Goal: Information Seeking & Learning: Learn about a topic

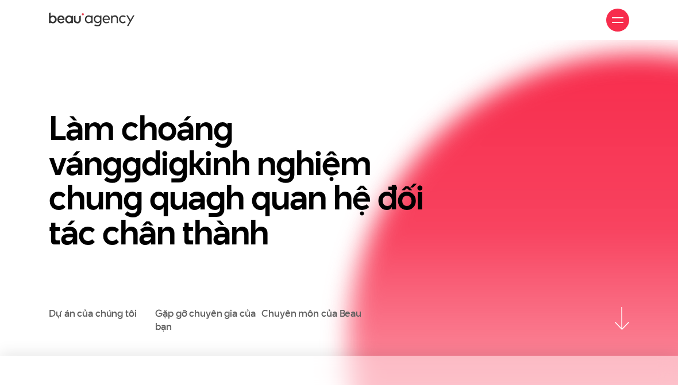
click at [620, 21] on div at bounding box center [617, 19] width 11 height 11
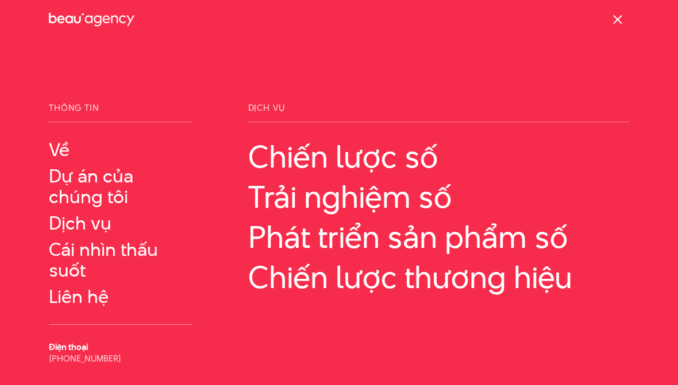
click at [614, 16] on span at bounding box center [617, 19] width 9 height 9
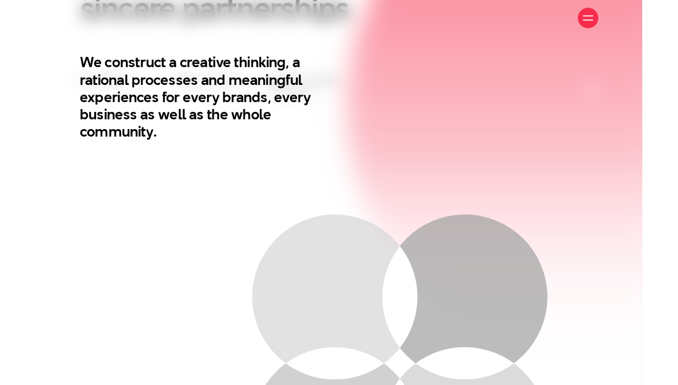
scroll to position [405, 0]
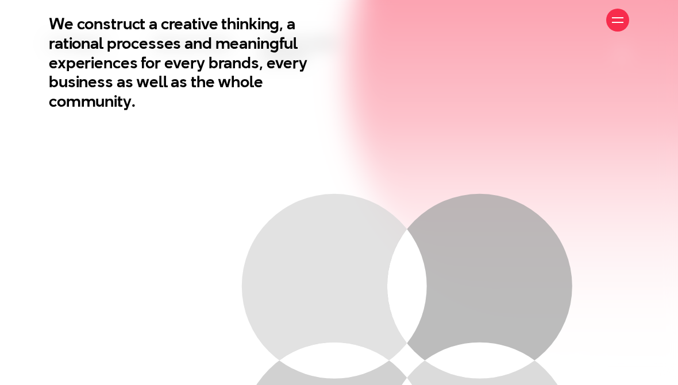
click at [605, 29] on div "About Our Projects Services Insight Contact Us" at bounding box center [339, 20] width 580 height 40
click at [613, 19] on div at bounding box center [617, 19] width 11 height 11
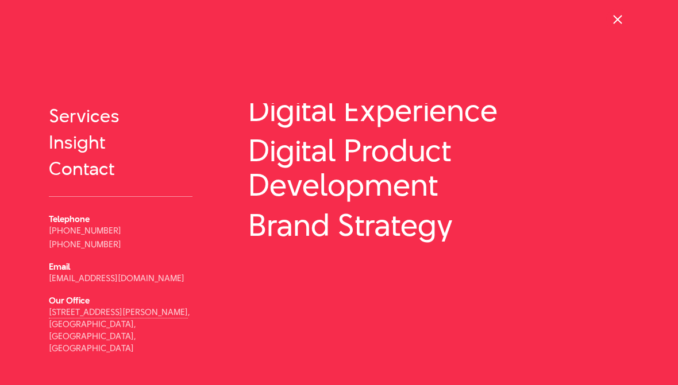
scroll to position [78, 0]
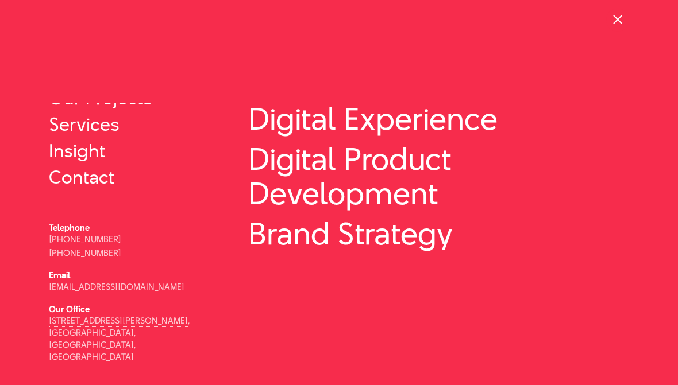
click at [119, 383] on link "[DEMOGRAPHIC_DATA]" at bounding box center [128, 387] width 97 height 9
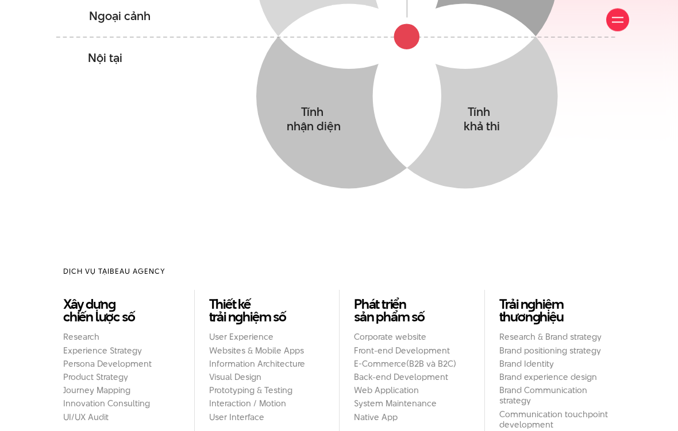
scroll to position [729, 0]
click at [614, 25] on div at bounding box center [617, 19] width 11 height 11
click at [619, 22] on span at bounding box center [617, 19] width 9 height 9
click at [621, 26] on div at bounding box center [617, 20] width 23 height 23
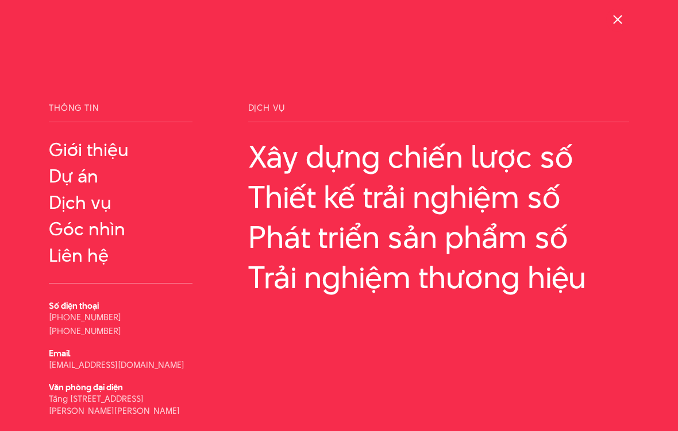
click at [92, 177] on link "Dự án" at bounding box center [121, 176] width 144 height 21
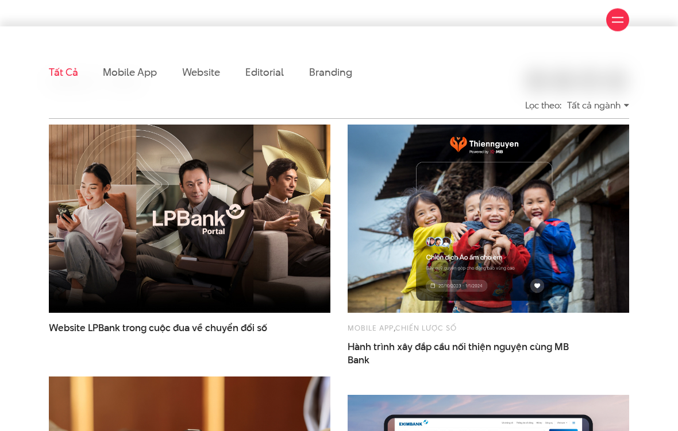
scroll to position [244, 0]
click at [202, 78] on link "Website" at bounding box center [201, 72] width 38 height 14
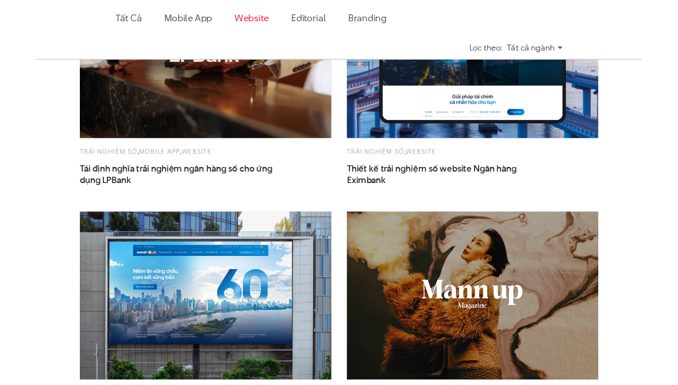
scroll to position [448, 0]
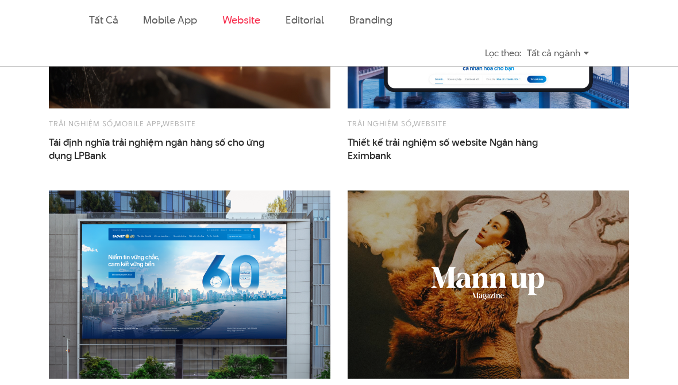
click at [237, 142] on span "Tái định nghĩa trải nghiệm ngân hàng số cho ứng dụng LPBank" at bounding box center [164, 149] width 230 height 26
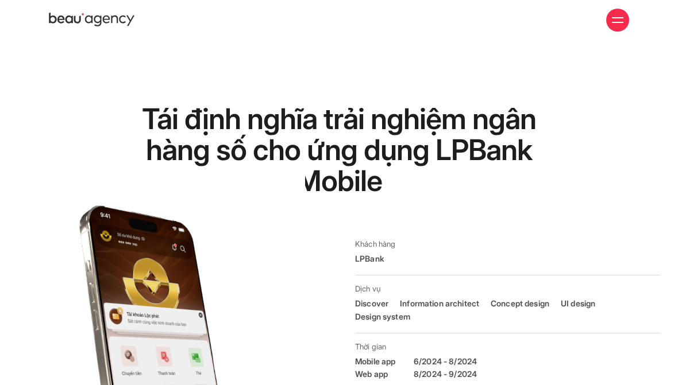
click at [379, 261] on p "LPBank" at bounding box center [508, 259] width 306 height 13
click at [373, 262] on p "LPBank" at bounding box center [508, 259] width 306 height 13
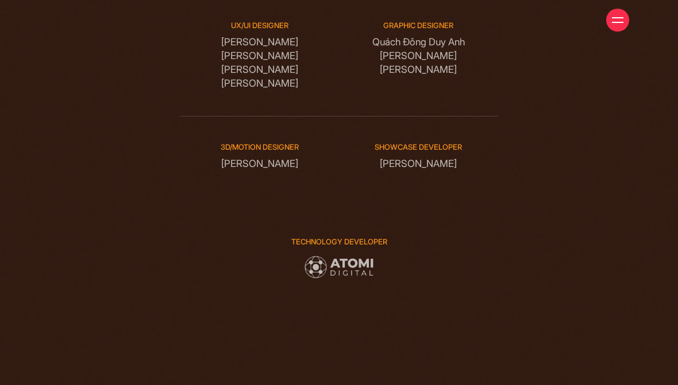
click at [617, 300] on div "Digital Experience Design Creative Director Phạm Hoàng Hà Project manager Nguyễ…" at bounding box center [338, 88] width 651 height 627
